Goal: Transaction & Acquisition: Purchase product/service

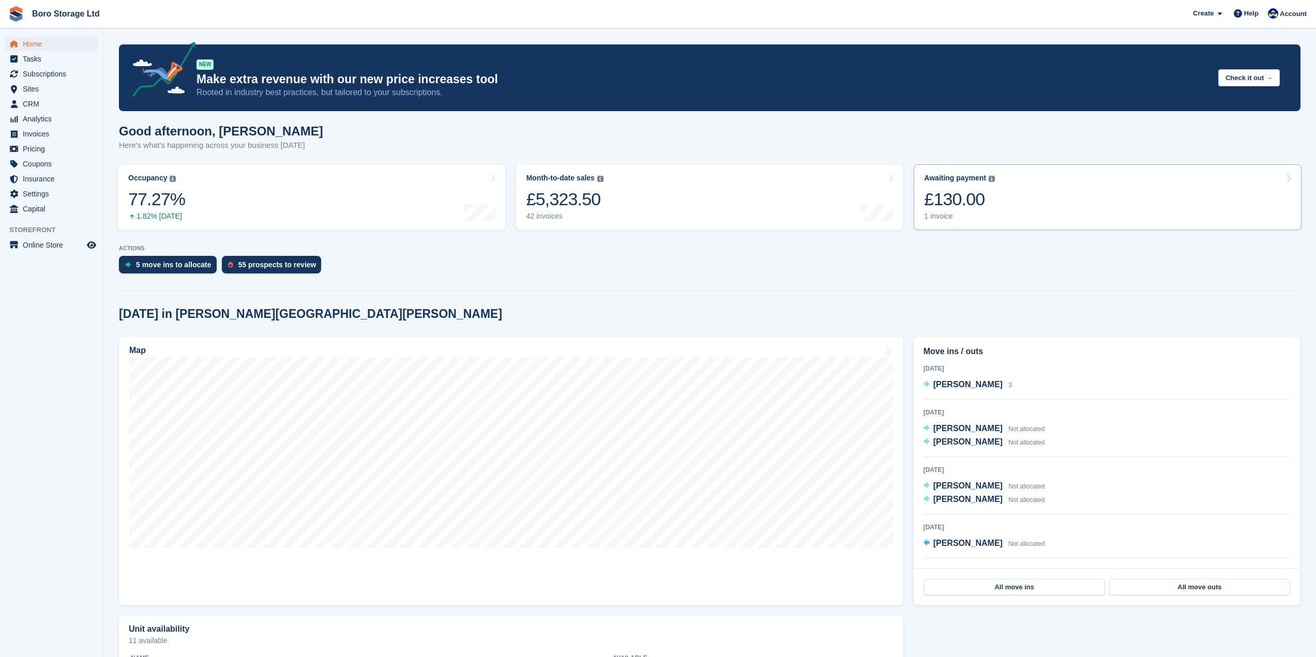
click at [935, 219] on div "1 invoice" at bounding box center [959, 216] width 71 height 9
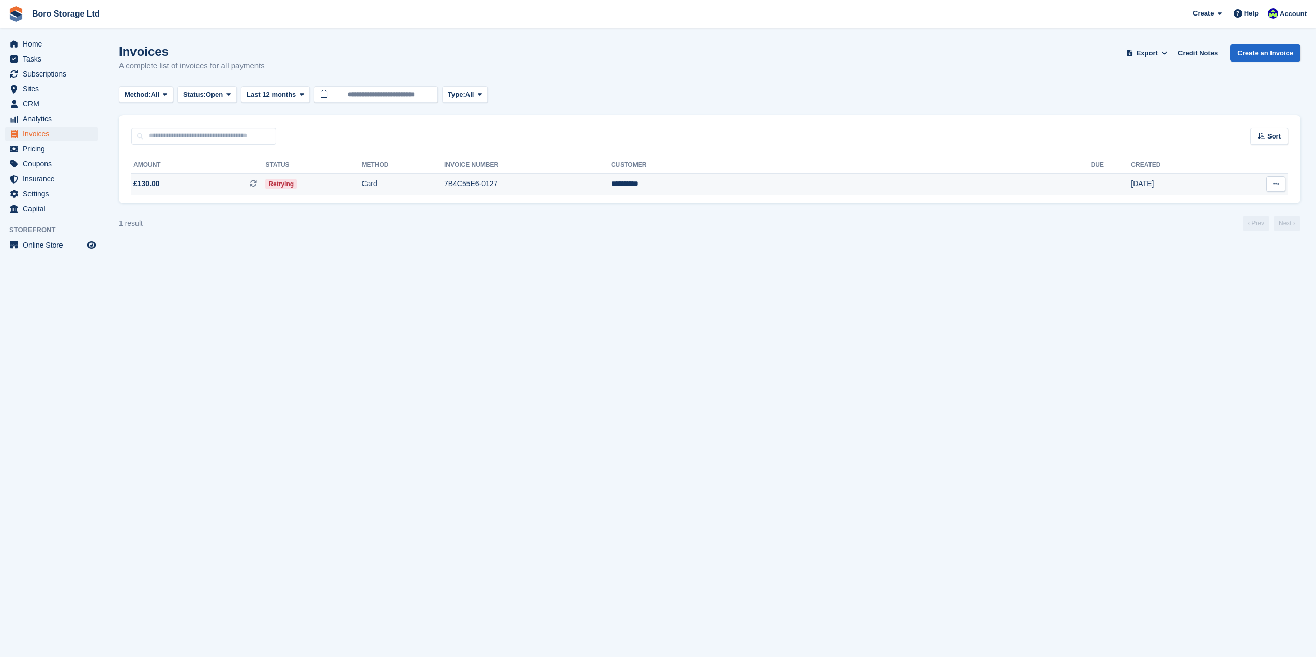
click at [165, 183] on span "£130.00 This is a recurring subscription invoice." at bounding box center [198, 183] width 134 height 11
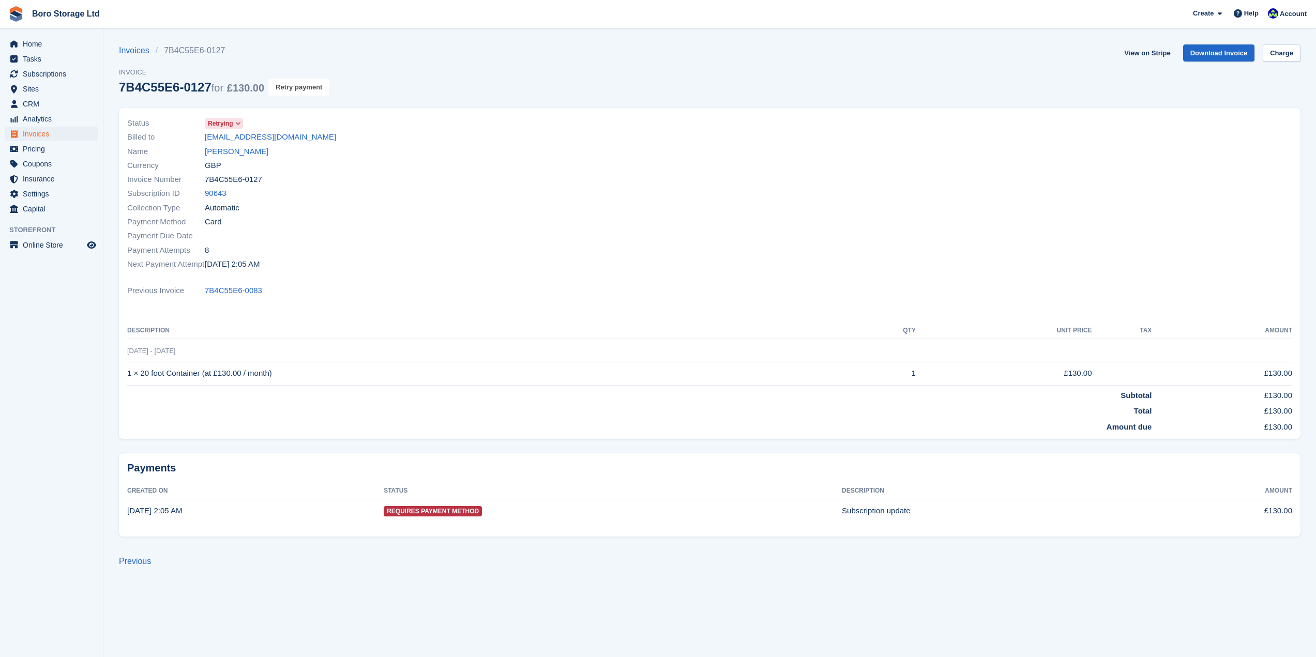
click at [289, 82] on button "Retry payment" at bounding box center [298, 87] width 61 height 17
click at [42, 14] on link "Boro Storage Ltd" at bounding box center [66, 13] width 76 height 17
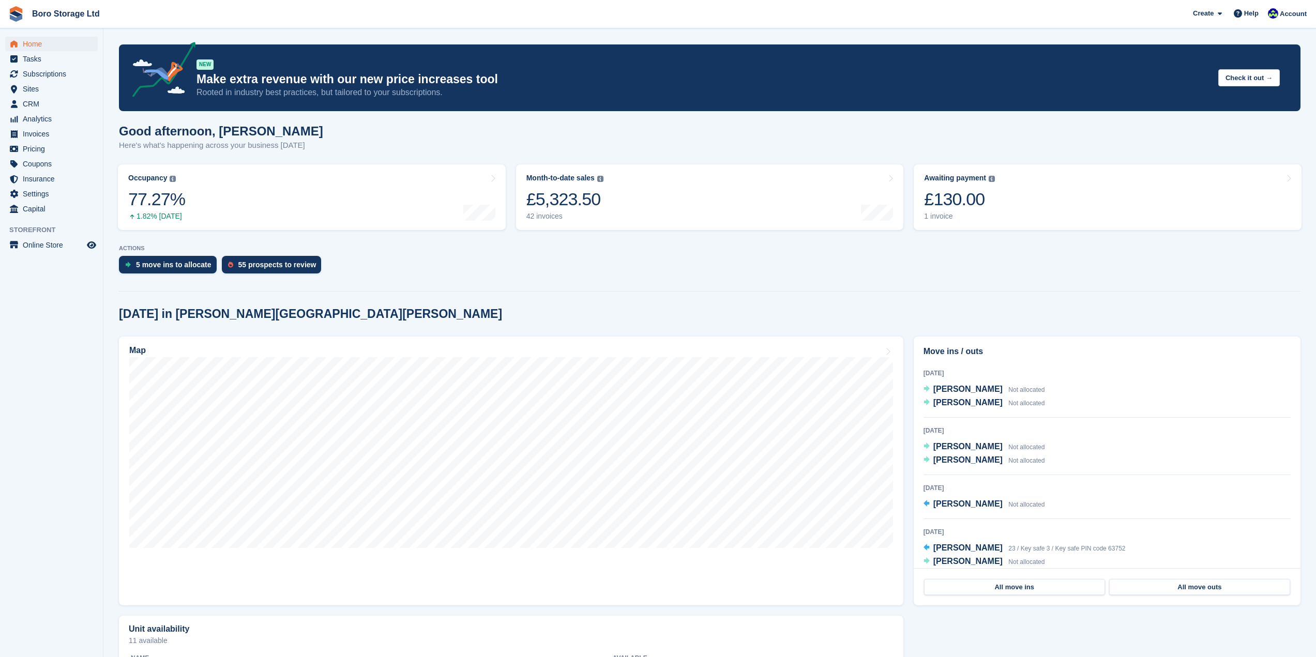
scroll to position [48, 0]
click at [28, 44] on span "Home" at bounding box center [54, 44] width 62 height 14
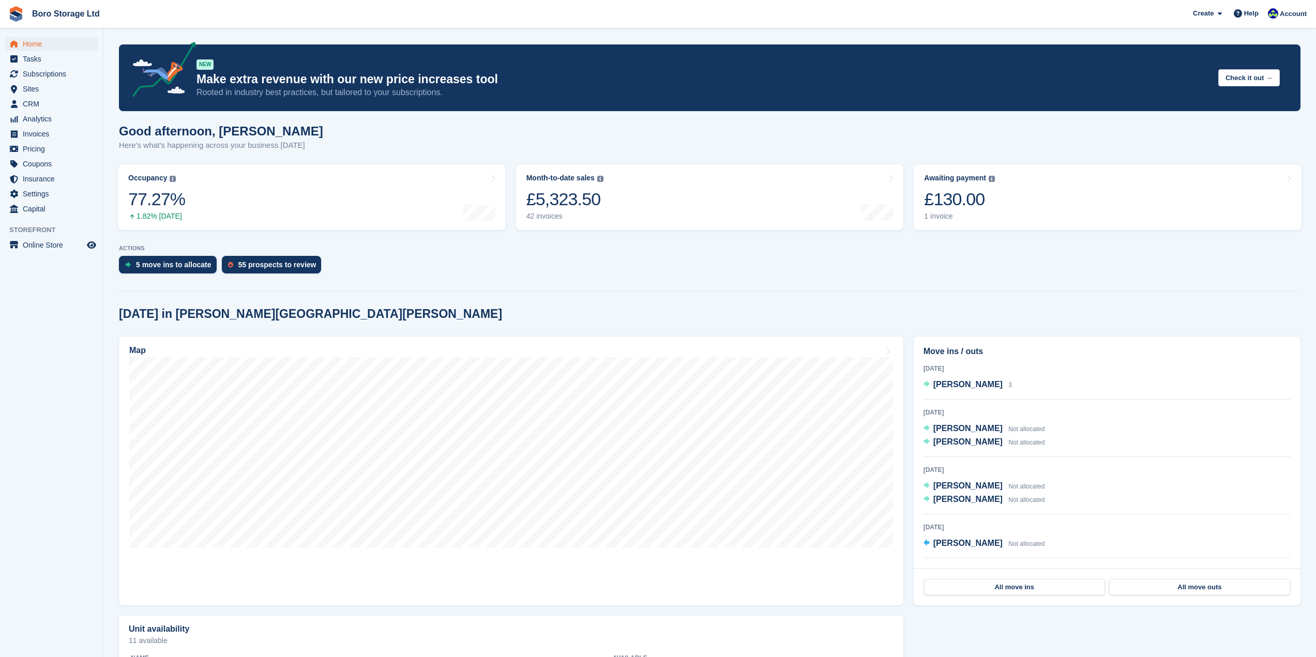
click at [812, 266] on div "5 move ins to allocate 55 prospects to review" at bounding box center [710, 267] width 1182 height 23
